Goal: Submit feedback/report problem: Submit feedback/report problem

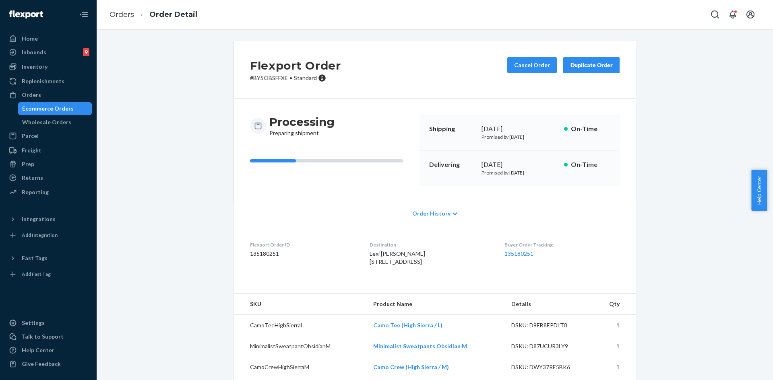
scroll to position [44, 0]
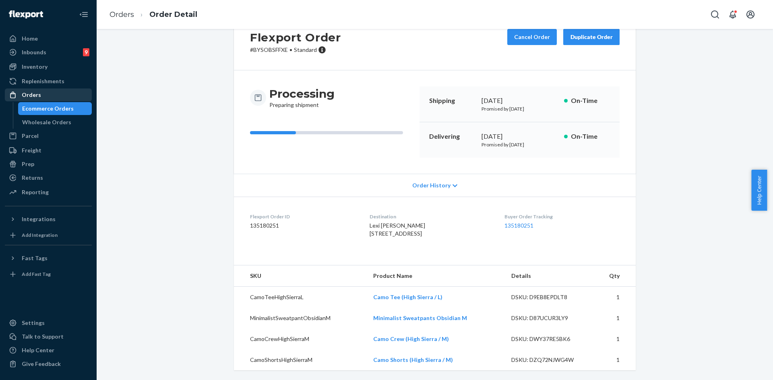
click at [37, 99] on div "Orders" at bounding box center [48, 94] width 85 height 11
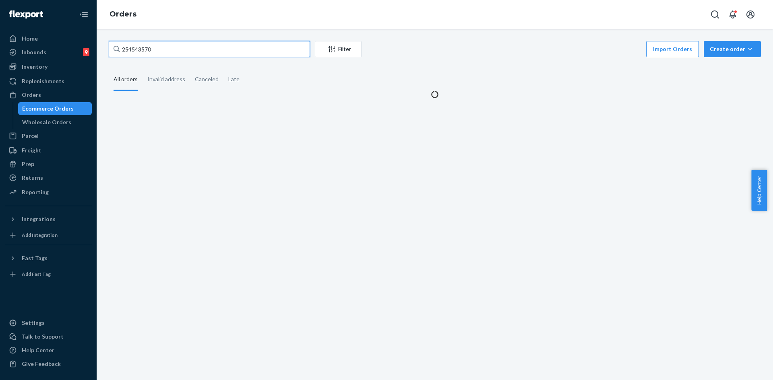
click at [160, 48] on input "254543570" at bounding box center [209, 49] width 201 height 16
paste input "812222"
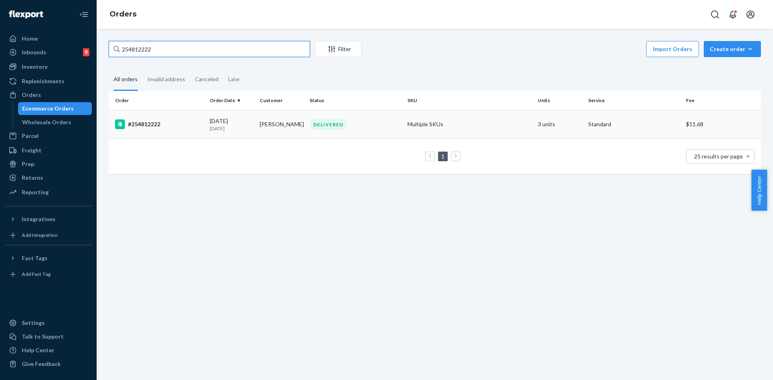
type input "254812222"
click at [248, 119] on div "[DATE] [DATE]" at bounding box center [231, 124] width 43 height 15
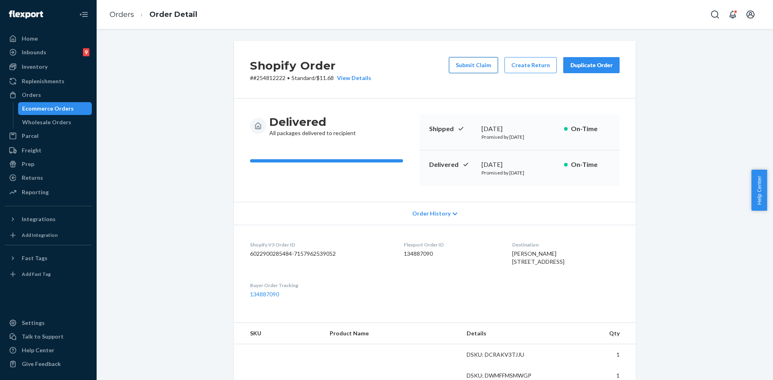
click at [480, 66] on button "Submit Claim" at bounding box center [473, 65] width 49 height 16
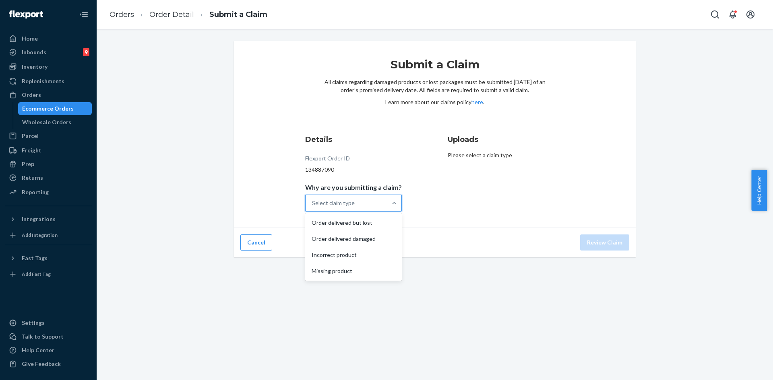
click at [371, 197] on div "Select claim type" at bounding box center [346, 203] width 81 height 16
click at [313, 199] on input "Why are you submitting a claim? option Order delivered but lost focused, 1 of 4…" at bounding box center [312, 203] width 1 height 8
click at [345, 244] on div "Order delivered damaged" at bounding box center [353, 239] width 93 height 16
click at [313, 207] on input "Why are you submitting a claim? option Order delivered damaged focused, 0 of 4.…" at bounding box center [312, 203] width 1 height 8
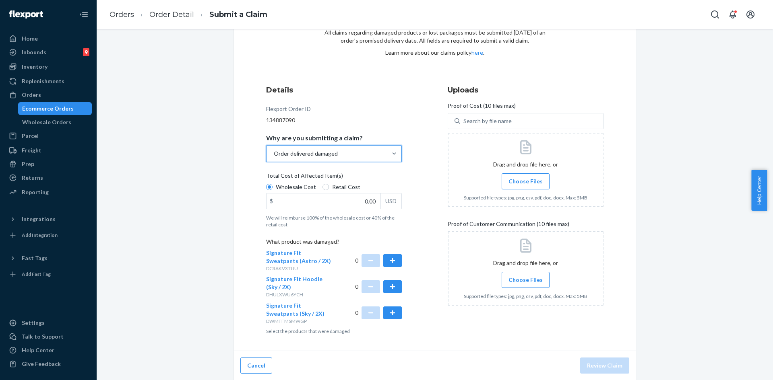
scroll to position [50, 0]
click at [390, 266] on button "button" at bounding box center [392, 260] width 19 height 13
click at [390, 282] on button "button" at bounding box center [392, 286] width 19 height 13
drag, startPoint x: 388, startPoint y: 306, endPoint x: 388, endPoint y: 311, distance: 5.2
click at [388, 306] on div "0" at bounding box center [378, 313] width 47 height 23
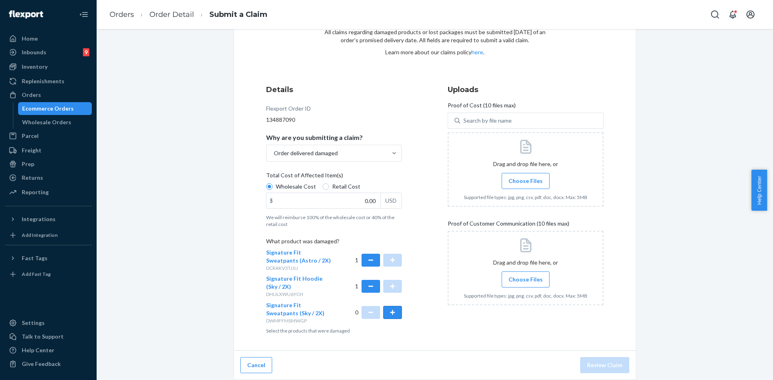
click at [387, 316] on button "button" at bounding box center [392, 312] width 19 height 13
click at [337, 202] on input "0.00" at bounding box center [324, 200] width 114 height 15
type input "107.00"
click at [525, 183] on input "Choose Files" at bounding box center [525, 181] width 0 height 9
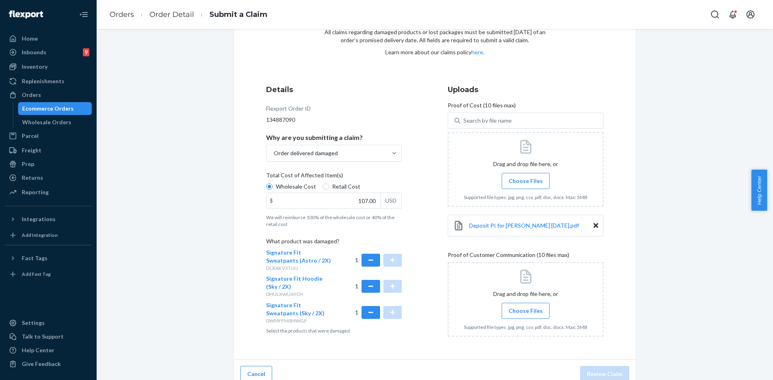
click at [525, 312] on span "Choose Files" at bounding box center [525, 311] width 34 height 8
click at [525, 312] on input "Choose Files" at bounding box center [525, 311] width 0 height 9
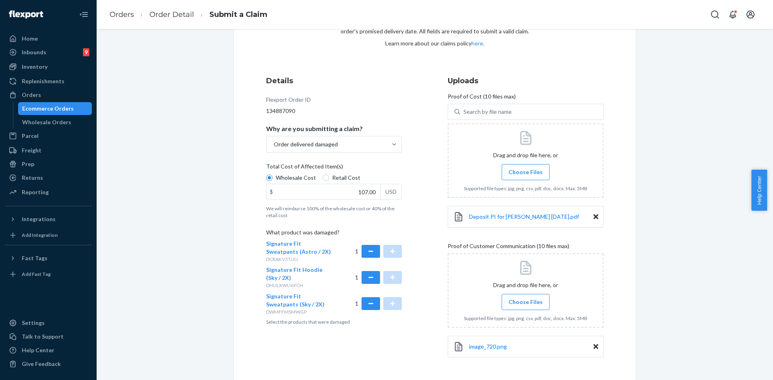
scroll to position [69, 0]
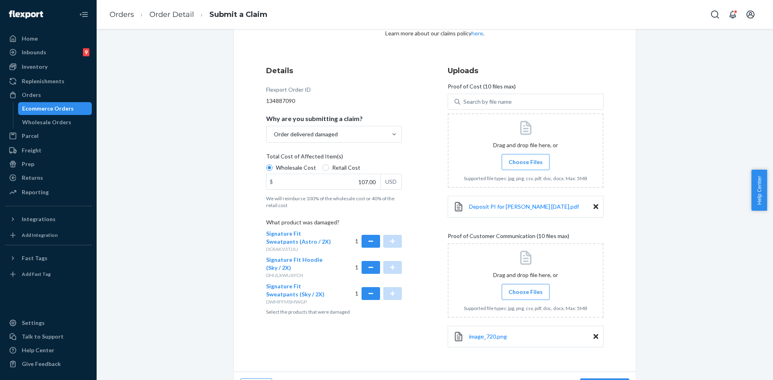
click at [509, 293] on span "Choose Files" at bounding box center [525, 292] width 34 height 8
click at [525, 293] on input "Choose Files" at bounding box center [525, 292] width 0 height 9
click at [525, 289] on input "Choose Files" at bounding box center [525, 292] width 0 height 9
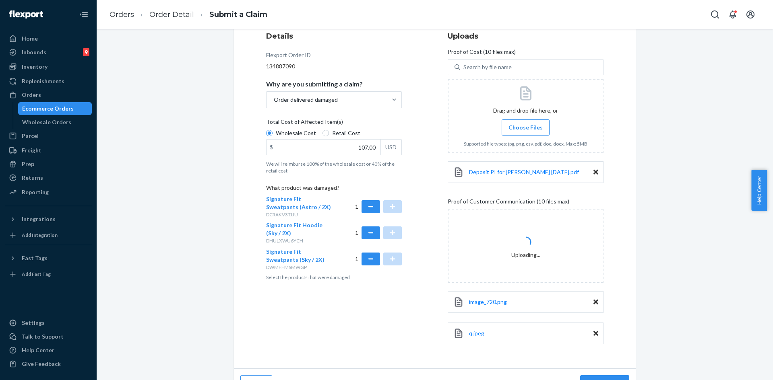
scroll to position [122, 0]
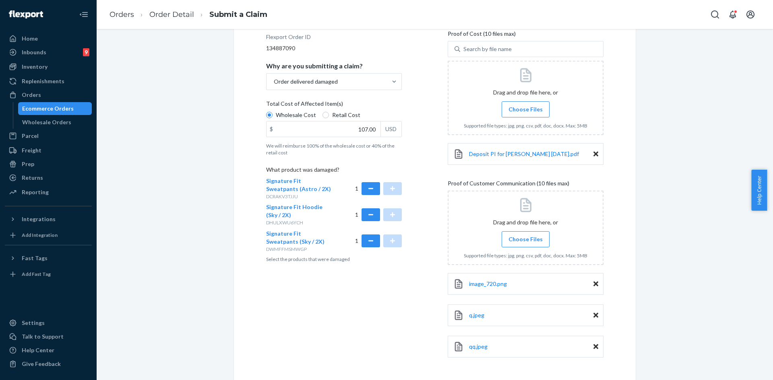
click at [519, 240] on span "Choose Files" at bounding box center [525, 240] width 34 height 8
click at [525, 240] on input "Choose Files" at bounding box center [525, 239] width 0 height 9
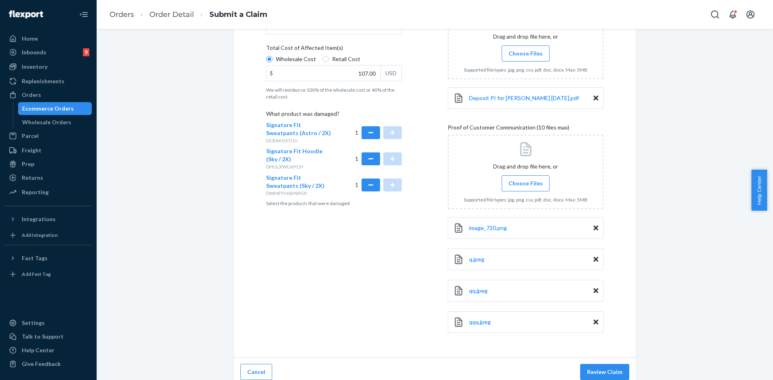
scroll to position [184, 0]
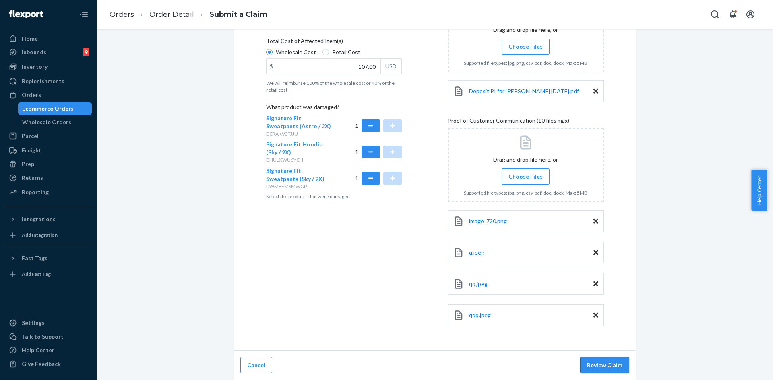
click at [587, 364] on button "Review Claim" at bounding box center [604, 366] width 49 height 16
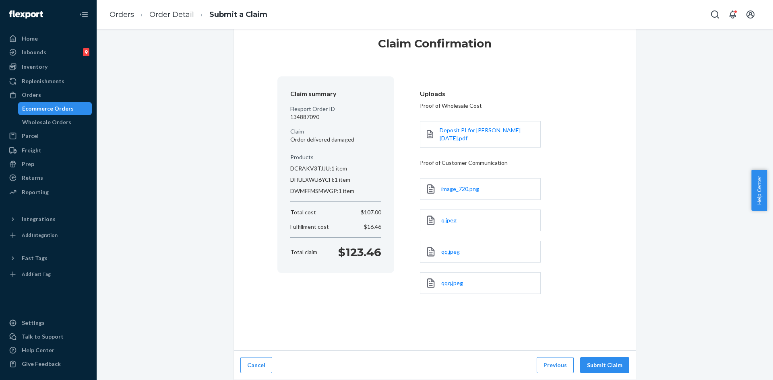
scroll to position [21, 0]
click at [587, 366] on button "Submit Claim" at bounding box center [604, 366] width 49 height 16
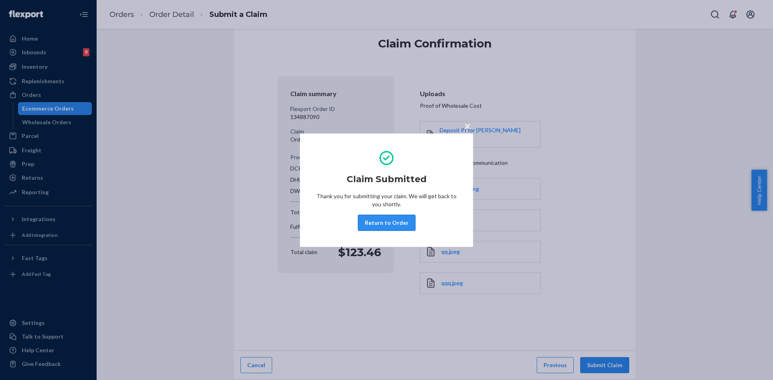
click at [389, 222] on button "Return to Order" at bounding box center [387, 223] width 58 height 16
